Goal: Download file/media

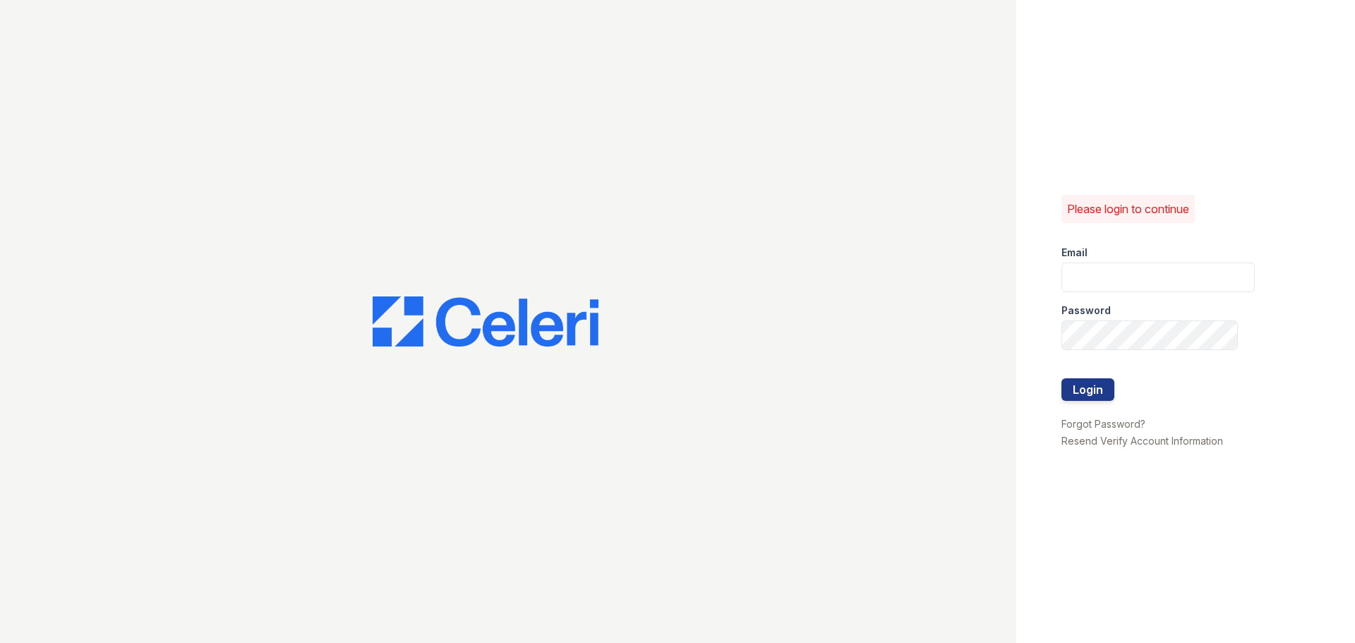
type input "lyndon1@cafmanagement.com"
click at [1061, 378] on button "Login" at bounding box center [1087, 389] width 53 height 23
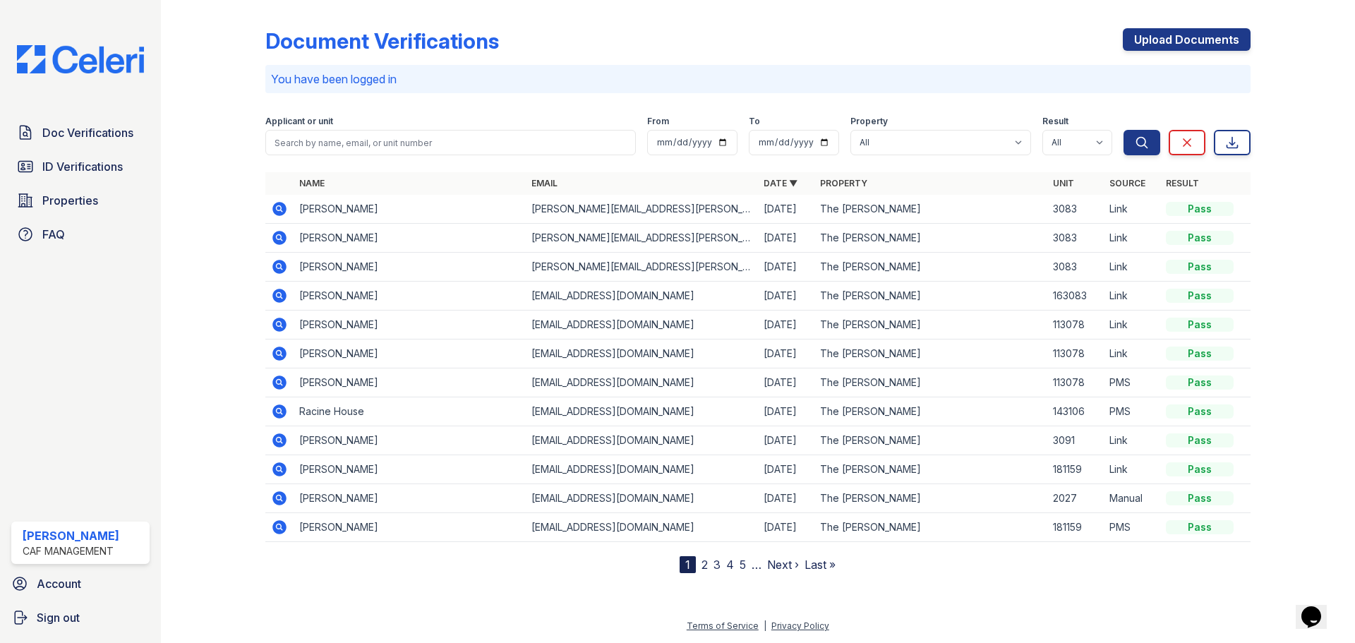
click at [272, 210] on icon at bounding box center [279, 208] width 17 height 17
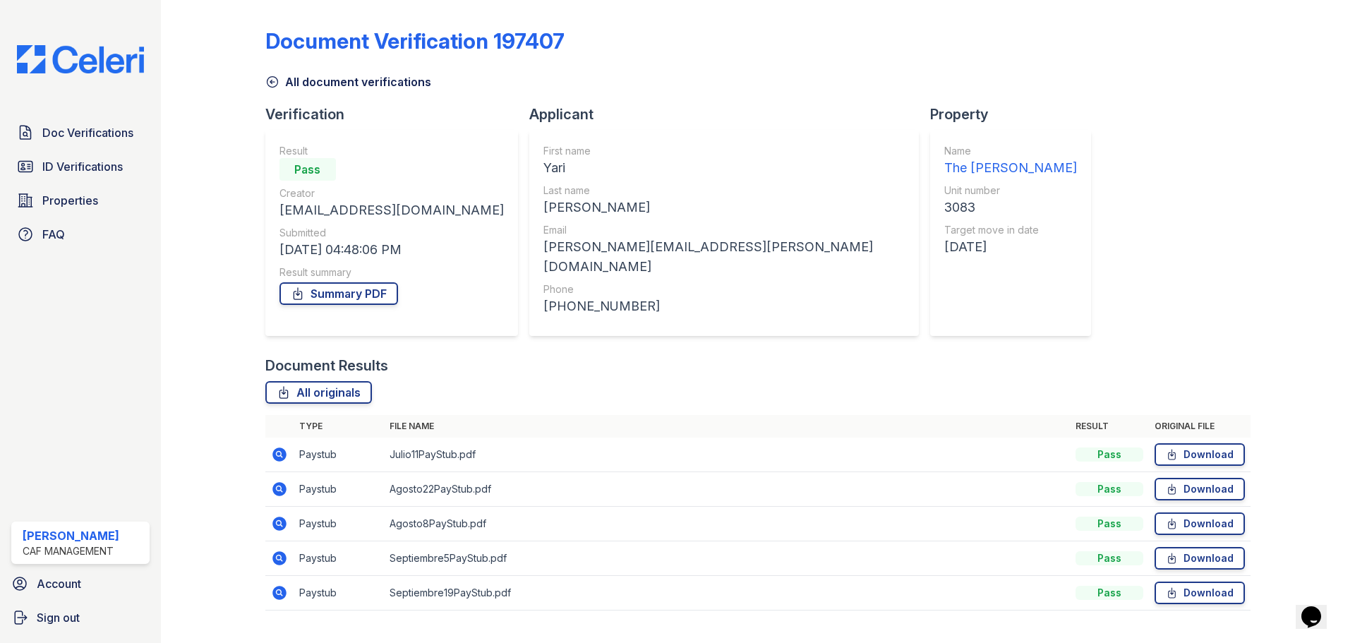
scroll to position [21, 0]
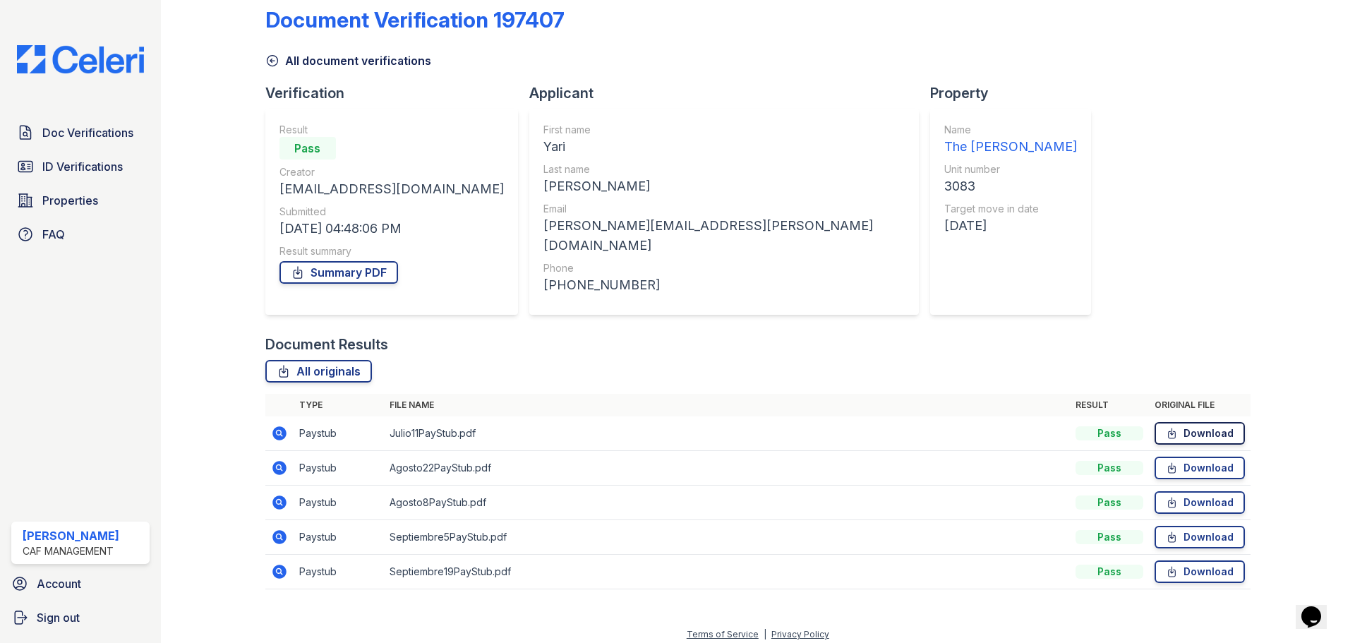
click at [1205, 430] on link "Download" at bounding box center [1200, 433] width 90 height 23
click at [1176, 471] on td "Download" at bounding box center [1200, 468] width 102 height 35
click at [1176, 468] on link "Download" at bounding box center [1200, 468] width 90 height 23
click at [1213, 498] on link "Download" at bounding box center [1200, 502] width 90 height 23
click at [1166, 530] on icon at bounding box center [1172, 537] width 12 height 14
